Goal: Find specific page/section: Find specific page/section

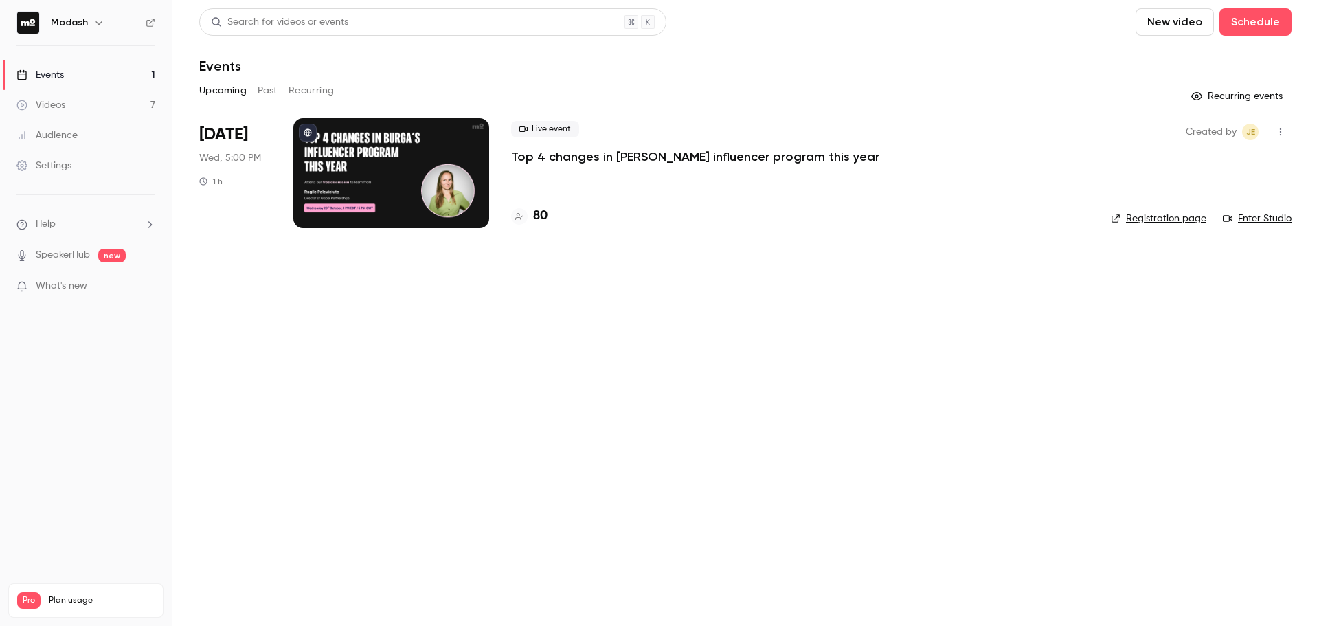
drag, startPoint x: 0, startPoint y: 0, endPoint x: 704, endPoint y: 151, distance: 720.3
click at [704, 151] on p "Top 4 changes in [PERSON_NAME] influencer program this year" at bounding box center [695, 156] width 368 height 16
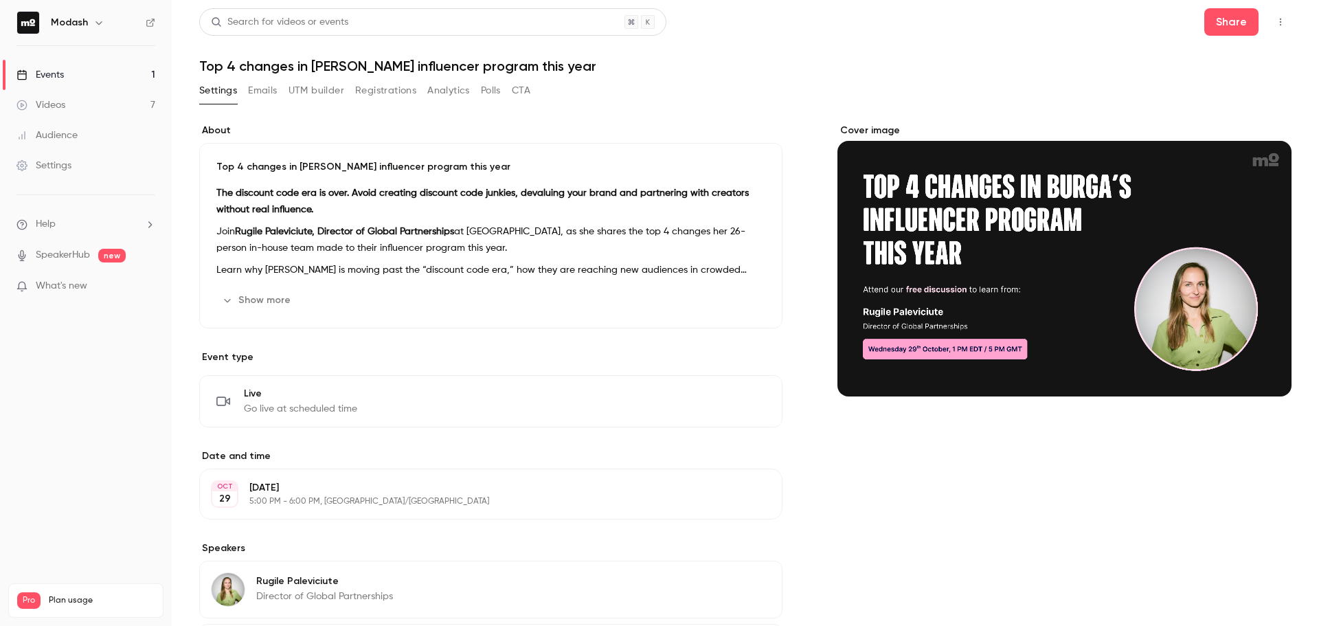
click at [410, 89] on button "Registrations" at bounding box center [385, 91] width 61 height 22
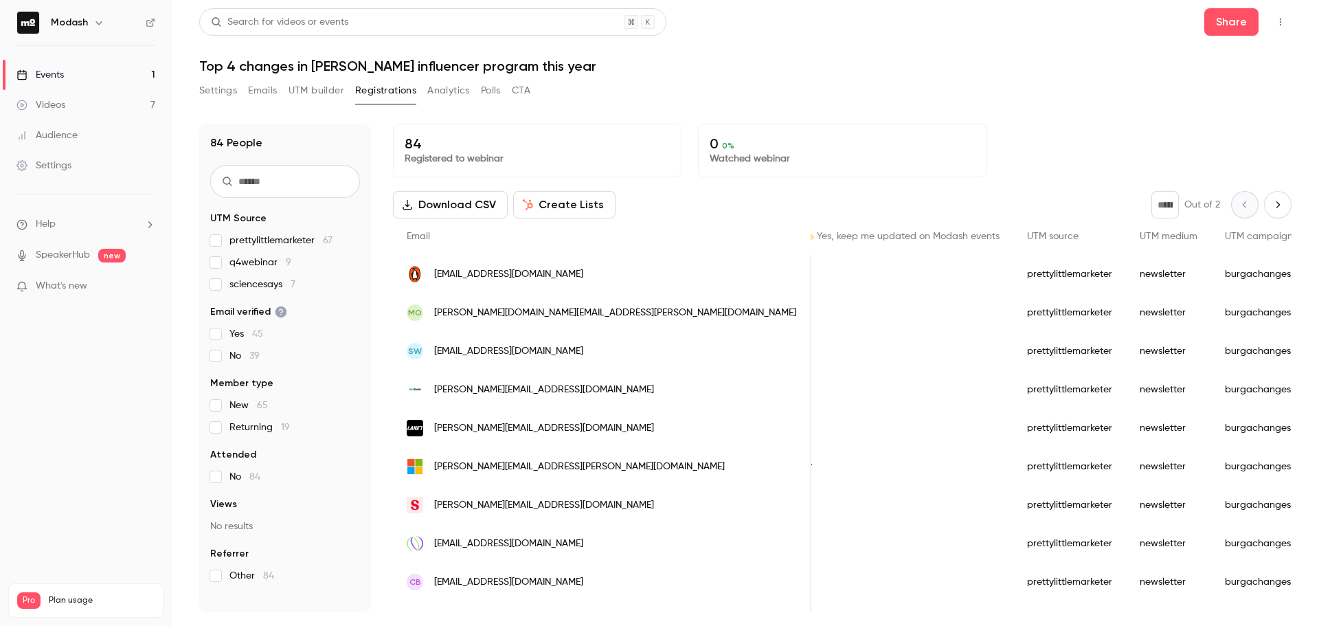
click at [159, 146] on link "Audience" at bounding box center [86, 135] width 172 height 30
